Goal: Information Seeking & Learning: Learn about a topic

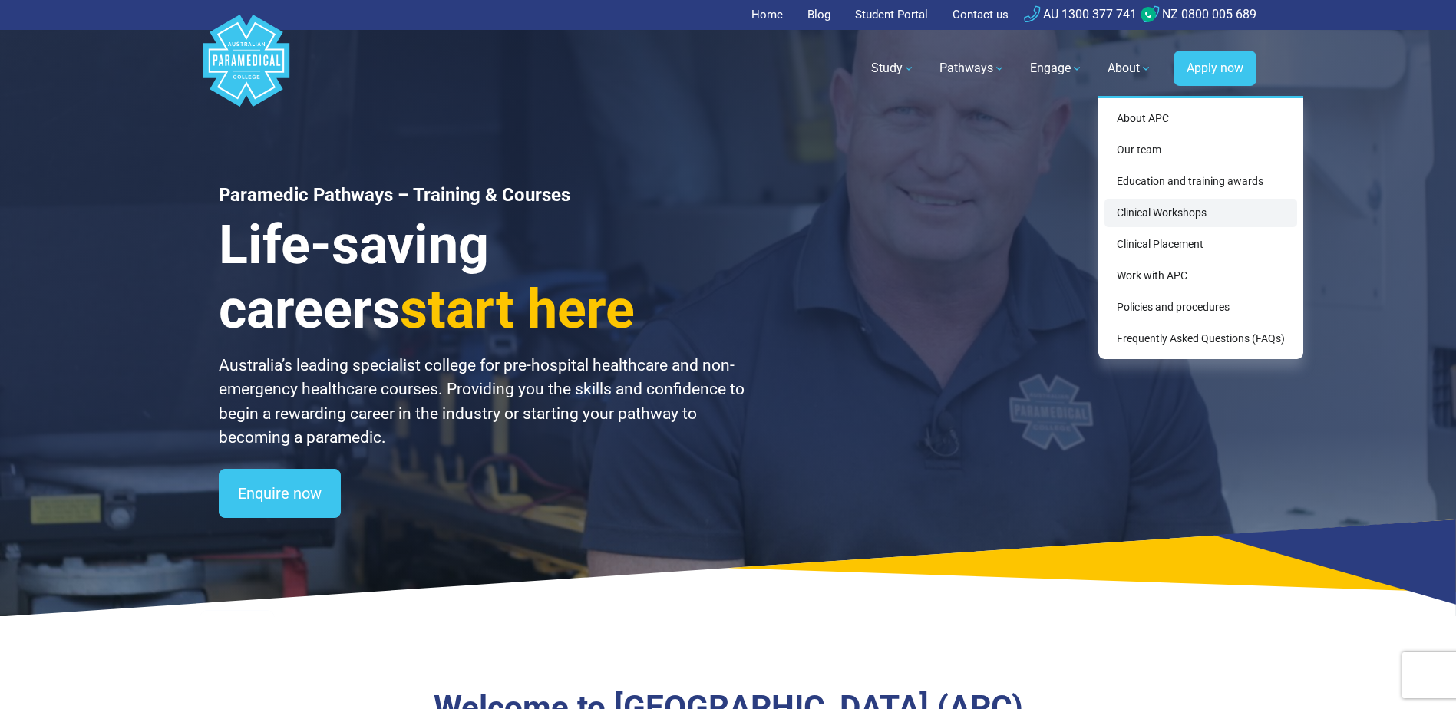
click at [1180, 213] on link "Clinical Workshops" at bounding box center [1200, 213] width 193 height 28
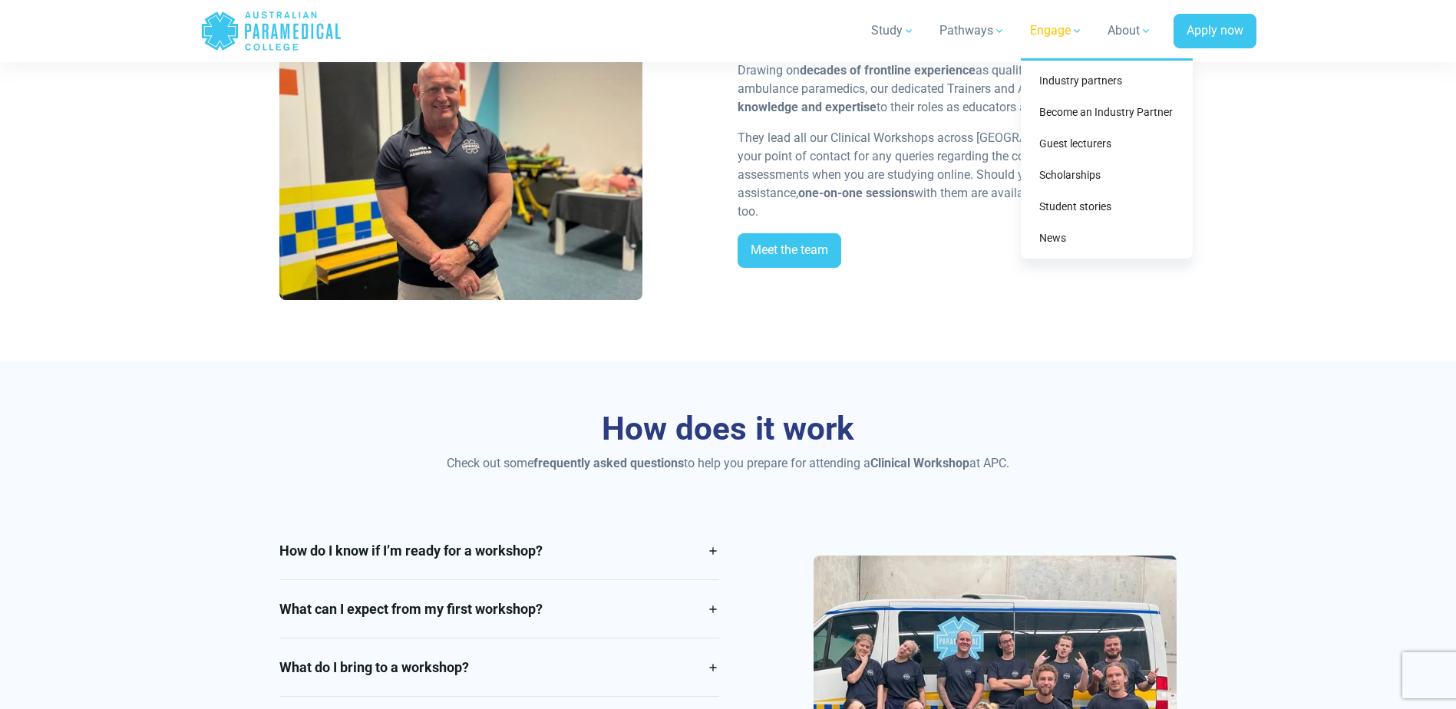
scroll to position [1688, 0]
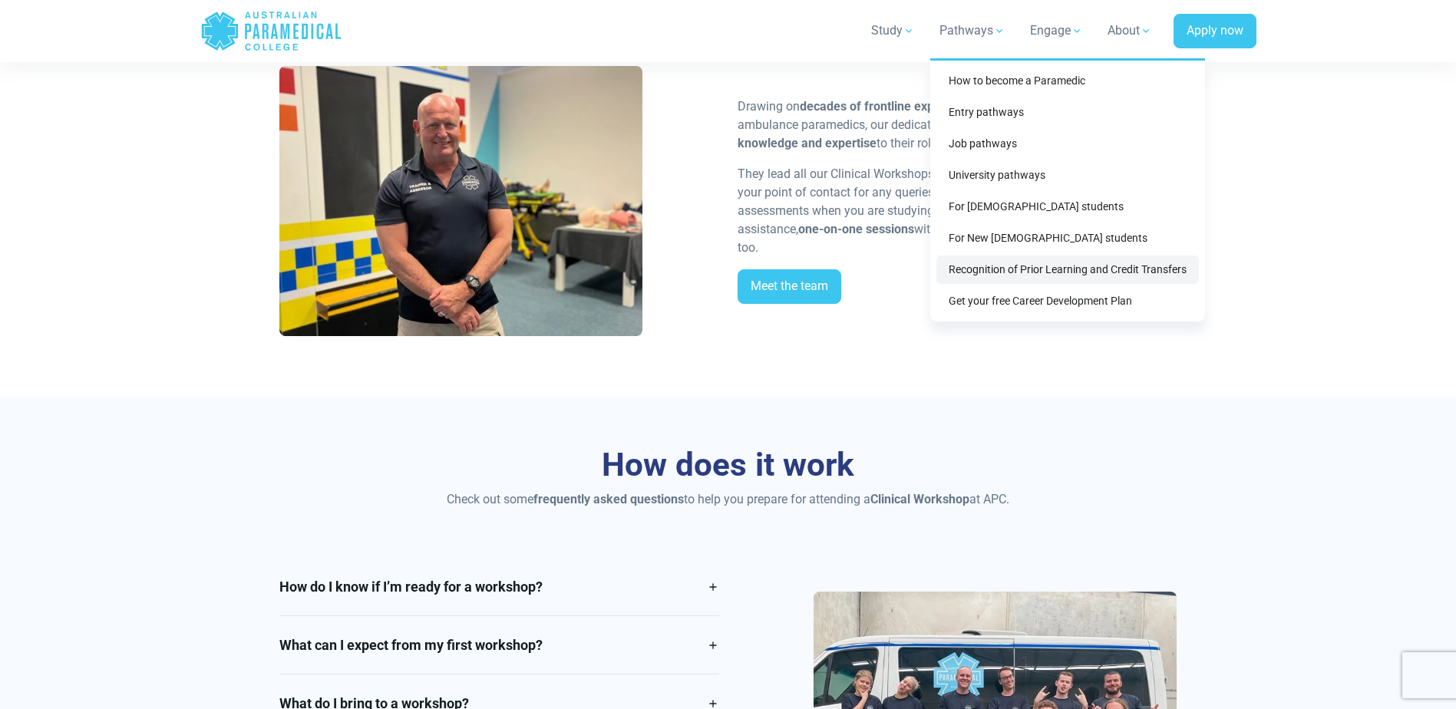
click at [1012, 266] on link "Recognition of Prior Learning and Credit Transfers" at bounding box center [1067, 270] width 262 height 28
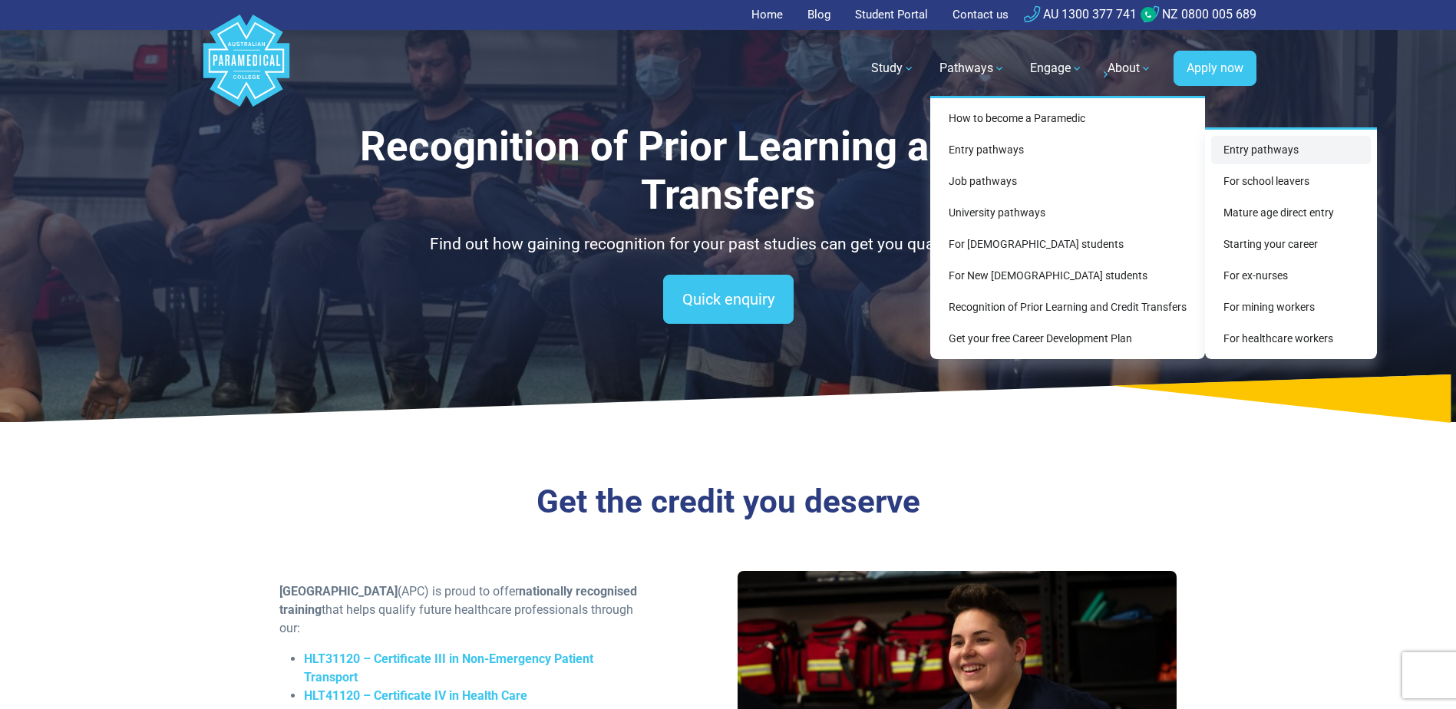
click at [1283, 147] on link "Entry pathways" at bounding box center [1291, 150] width 160 height 28
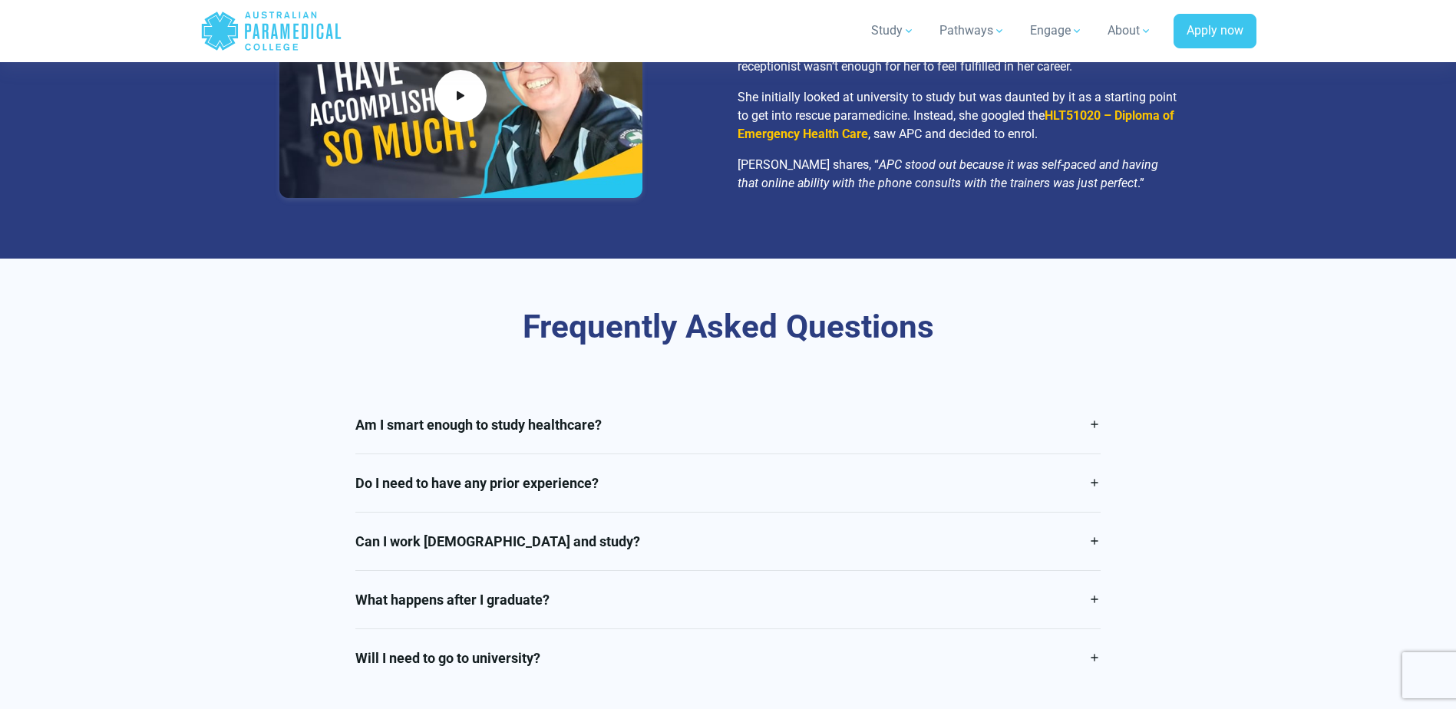
scroll to position [2916, 0]
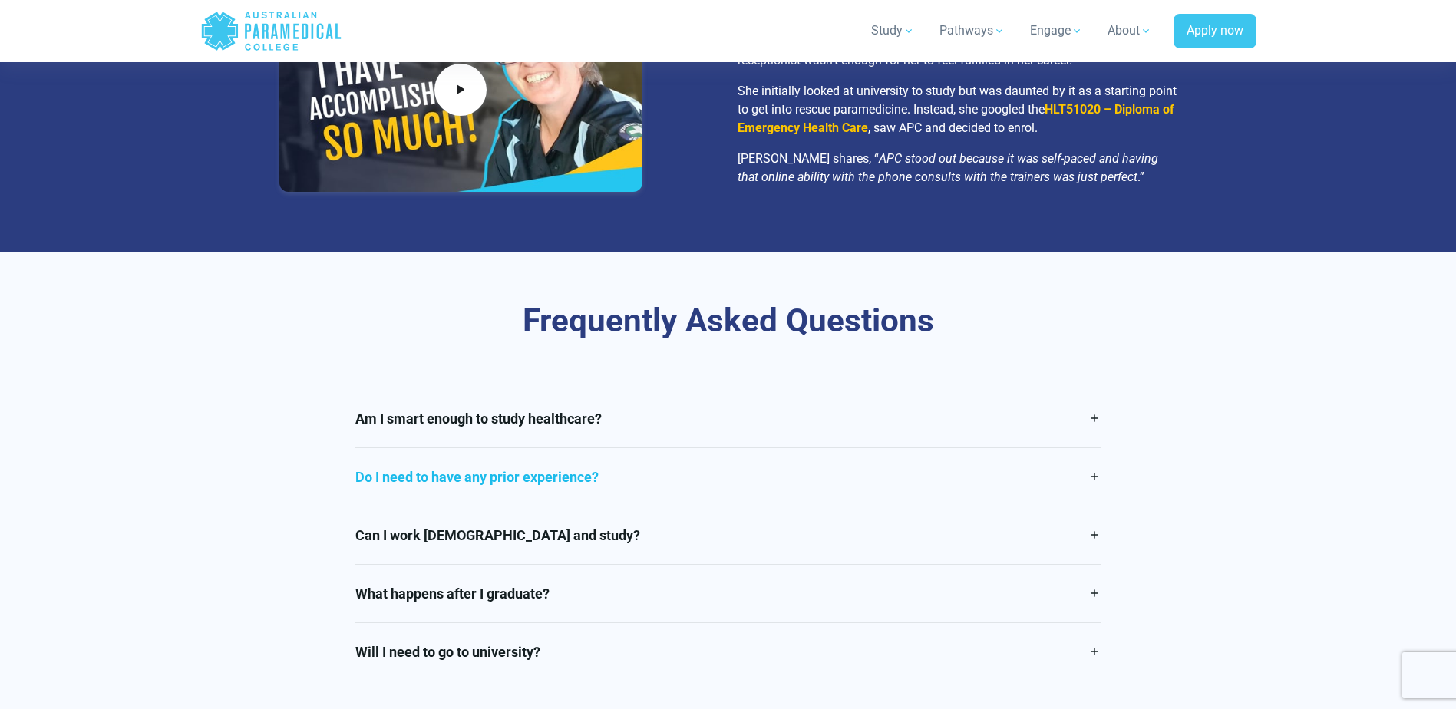
click at [1096, 450] on link "Do I need to have any prior experience?" at bounding box center [727, 477] width 745 height 58
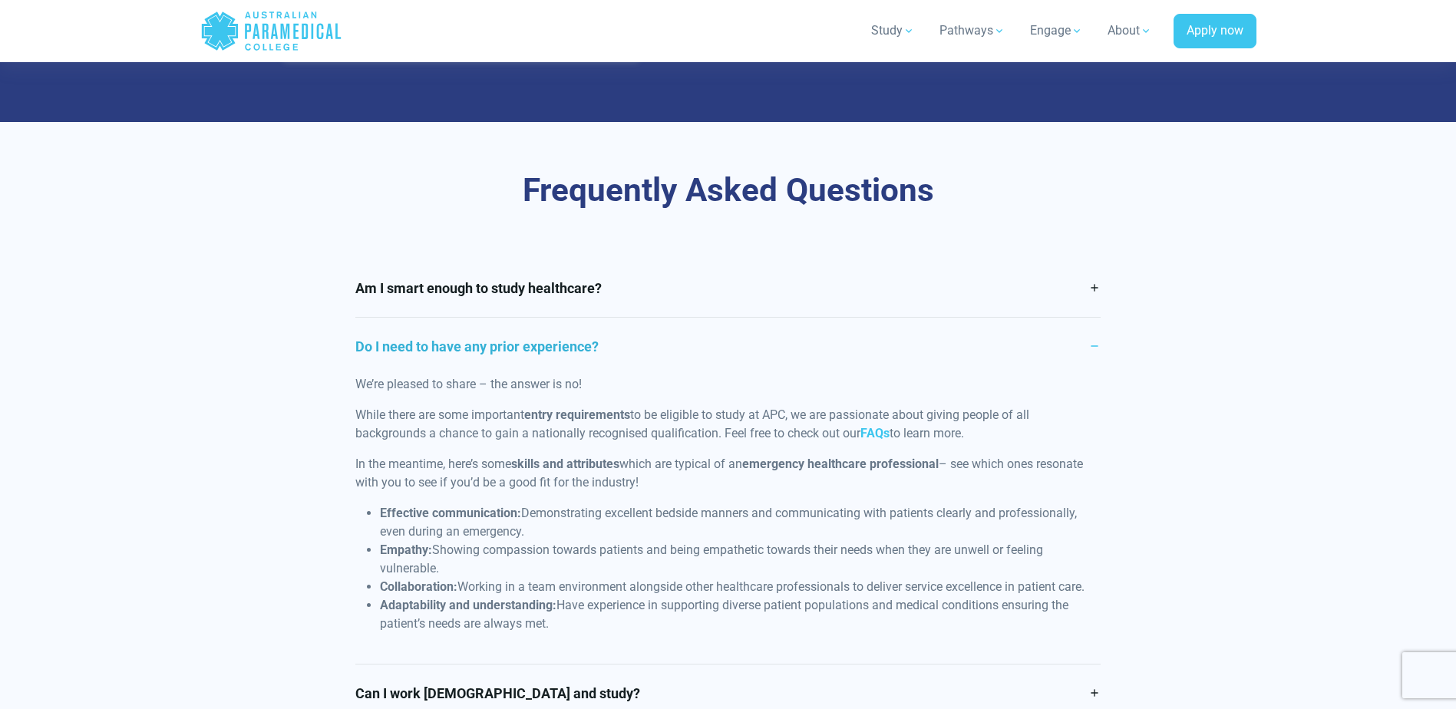
scroll to position [3223, 0]
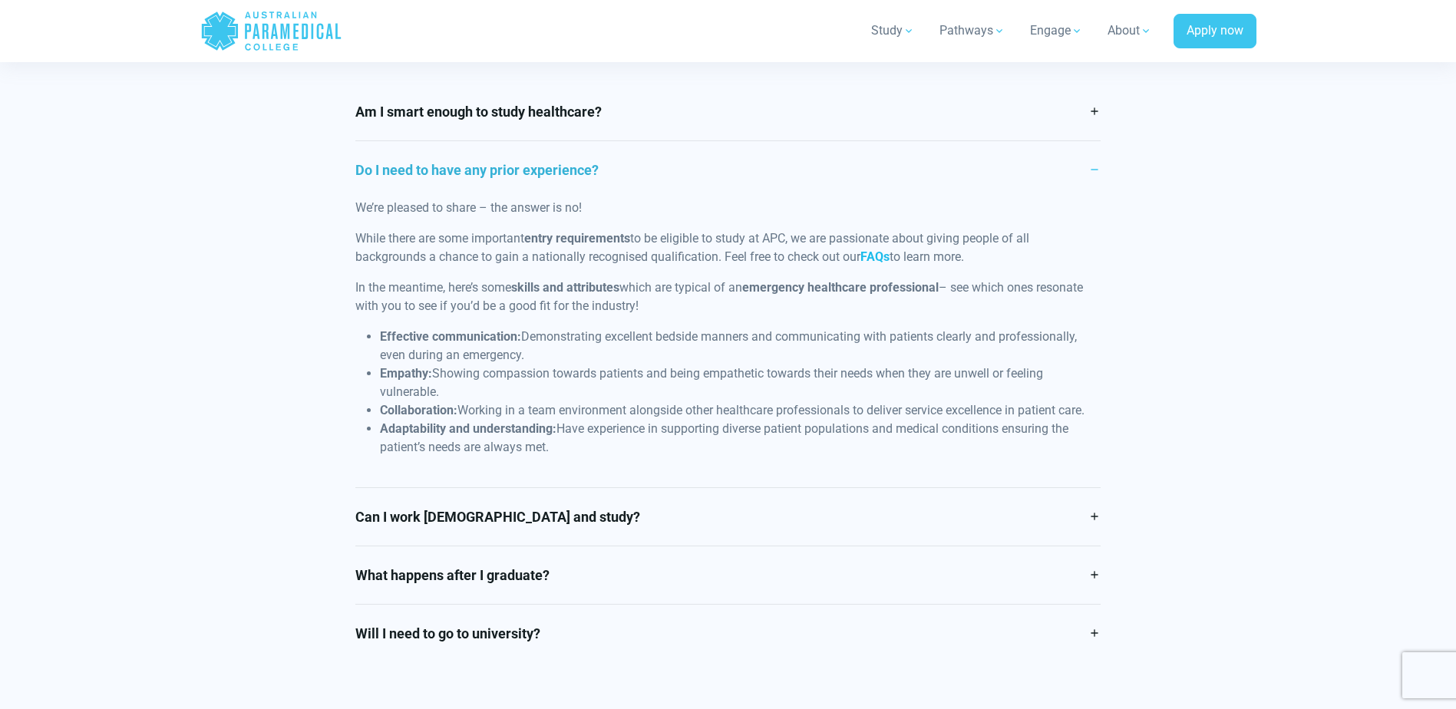
click at [875, 249] on link "FAQs" at bounding box center [874, 256] width 29 height 15
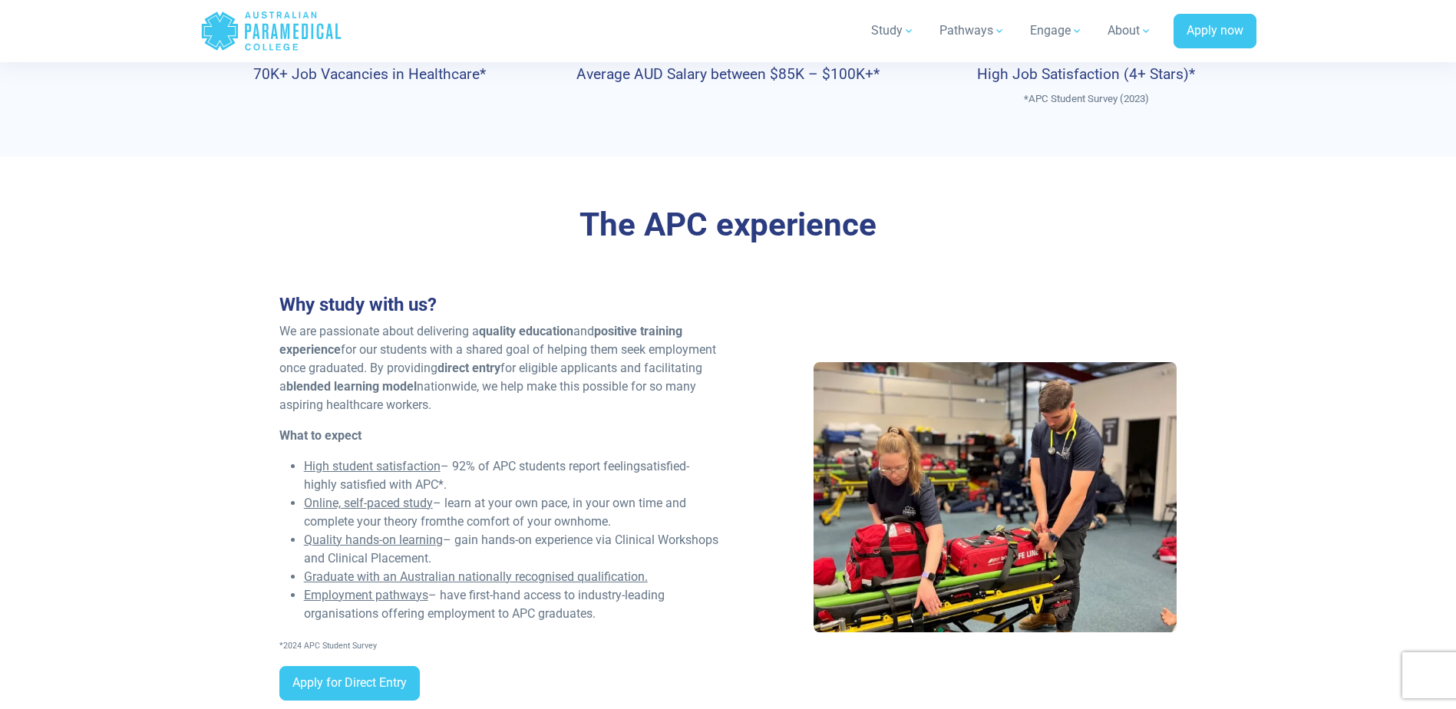
scroll to position [767, 0]
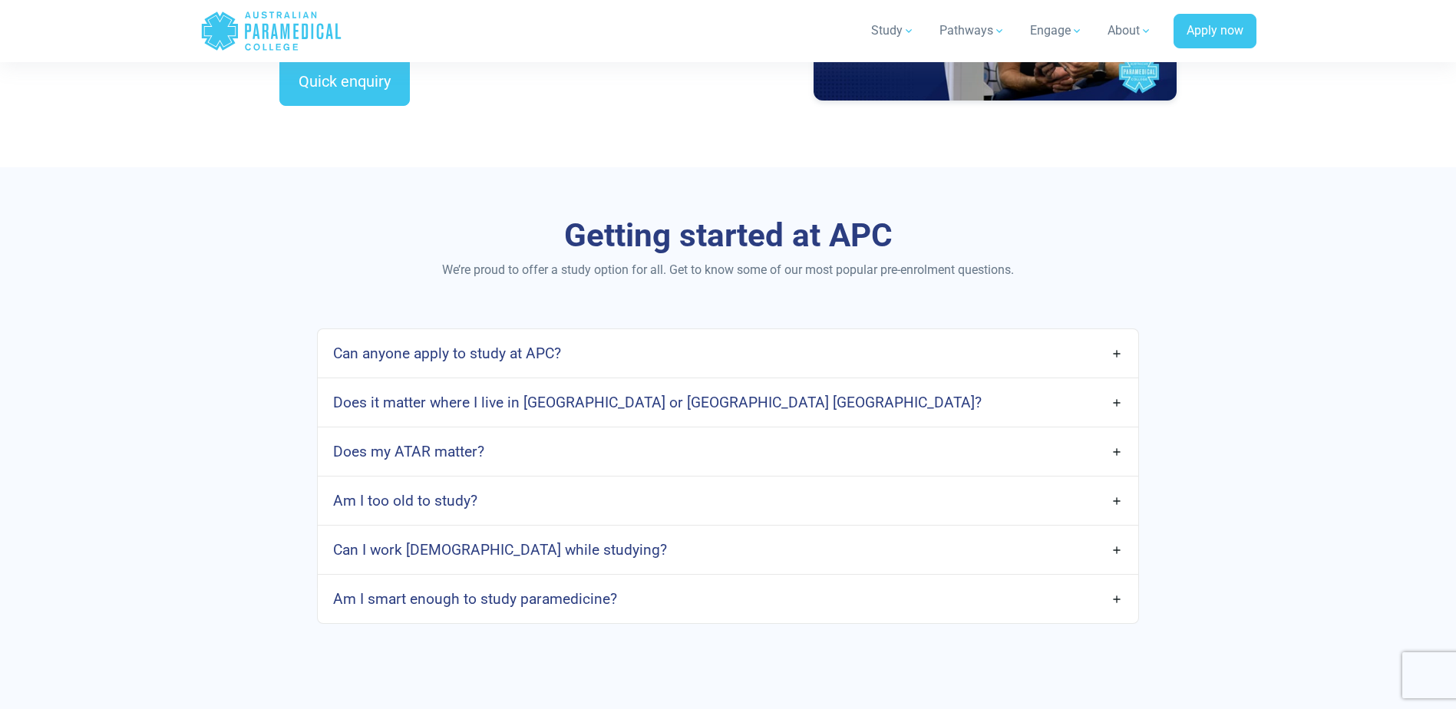
scroll to position [614, 0]
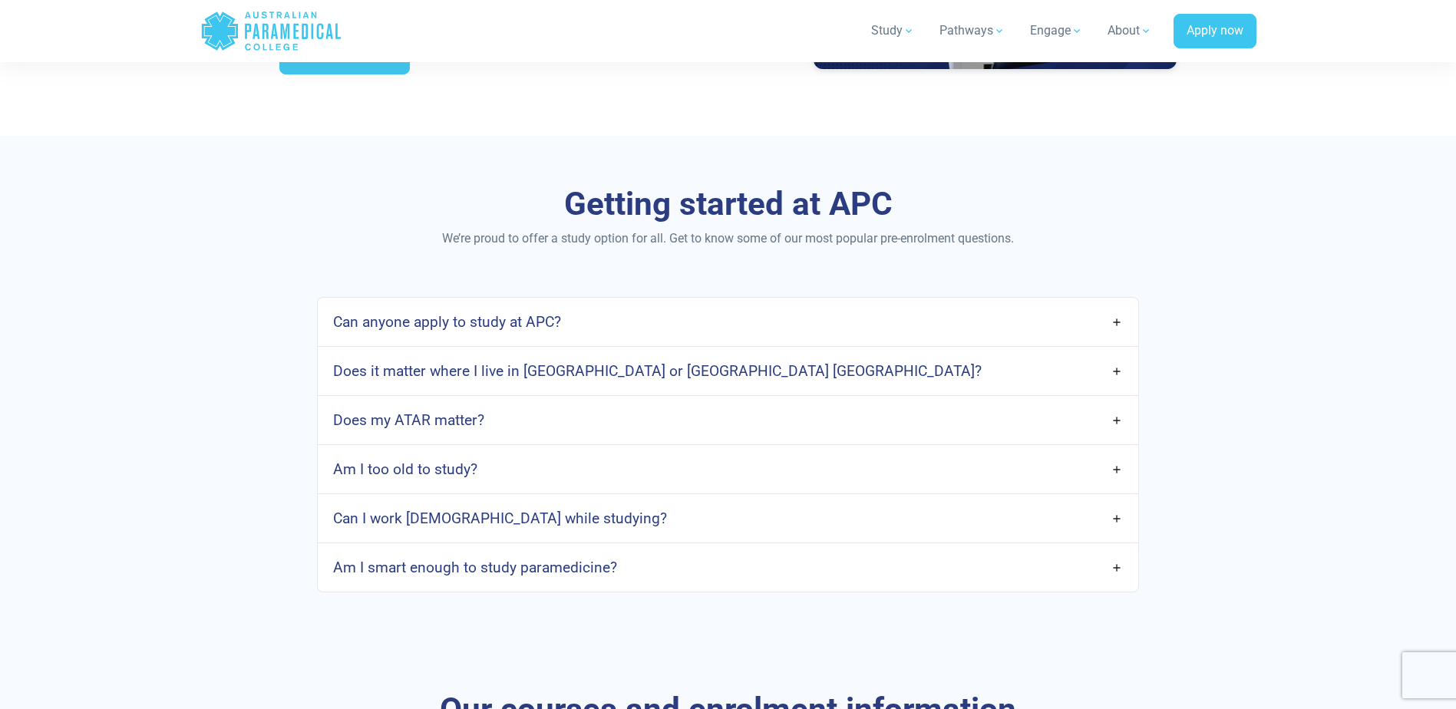
click at [1116, 321] on link "Can anyone apply to study at APC?" at bounding box center [727, 322] width 819 height 36
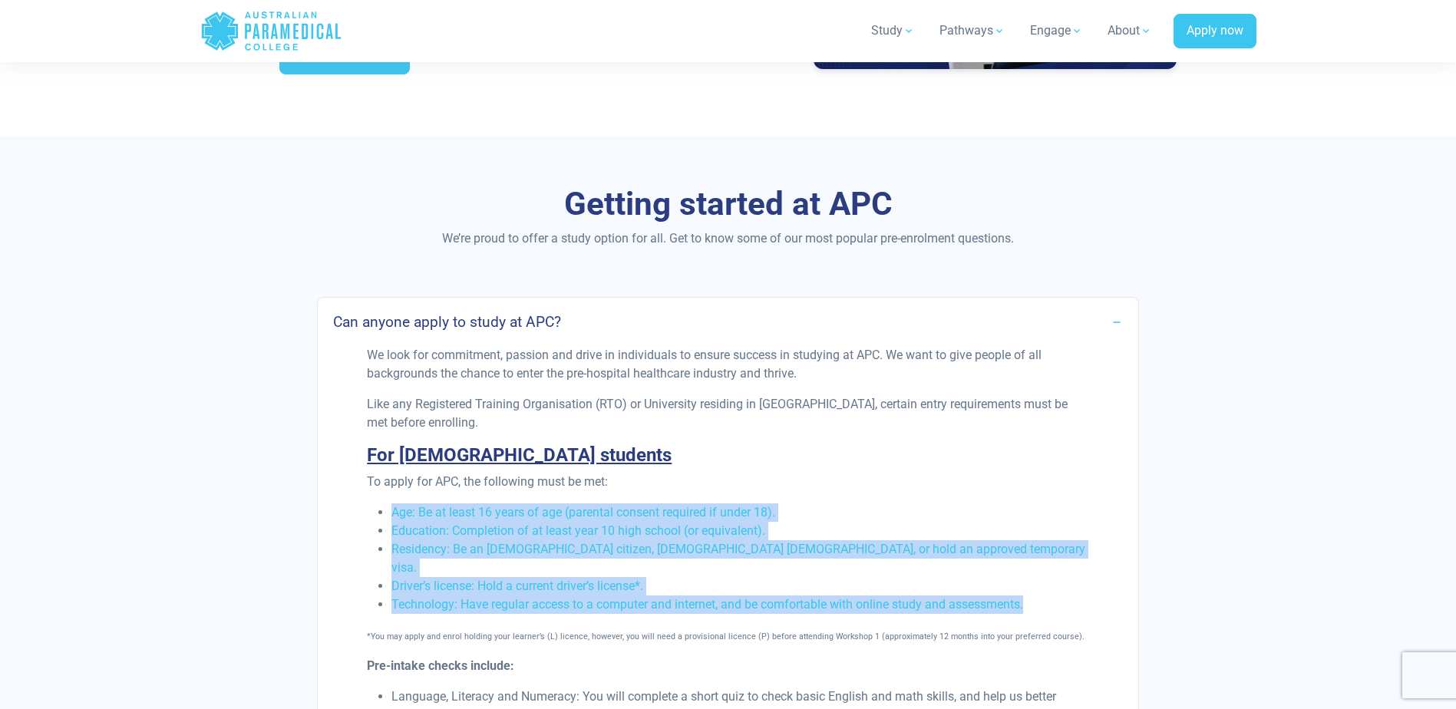
drag, startPoint x: 1037, startPoint y: 585, endPoint x: 394, endPoint y: 505, distance: 648.8
click at [394, 505] on ul "Age: Be at least 16 years of age (parental consent required if under 18). Educa…" at bounding box center [727, 558] width 721 height 110
copy ul "Age: Be at least 16 years of age (parental consent required if under 18). Educa…"
